Goal: Task Accomplishment & Management: Complete application form

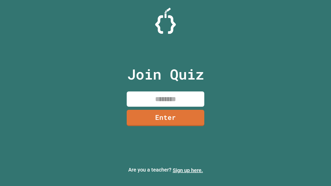
click at [187, 170] on link "Sign up here." at bounding box center [187, 170] width 30 height 6
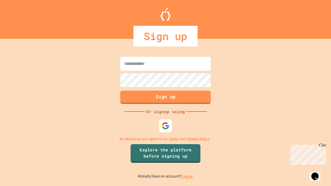
click at [187, 176] on link "Log in." at bounding box center [187, 176] width 12 height 5
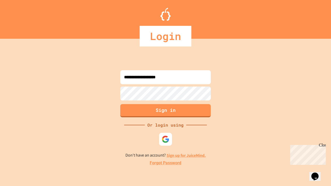
type input "**********"
